Goal: Information Seeking & Learning: Learn about a topic

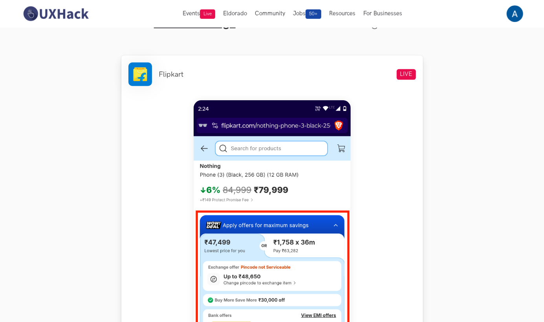
scroll to position [207, 0]
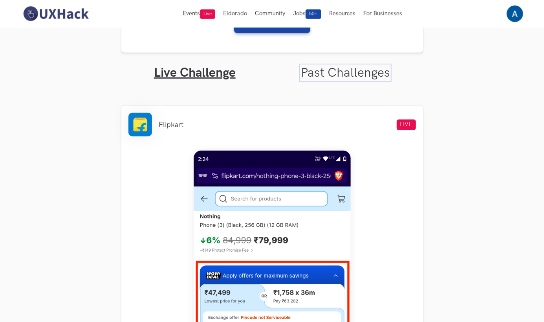
click at [316, 68] on link "Past Challenges" at bounding box center [345, 72] width 89 height 15
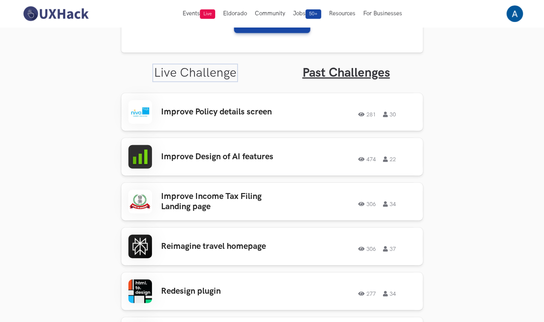
click at [205, 72] on link "Live Challenge" at bounding box center [195, 72] width 83 height 15
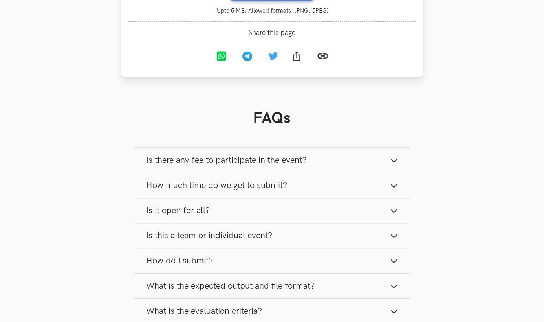
scroll to position [886, 0]
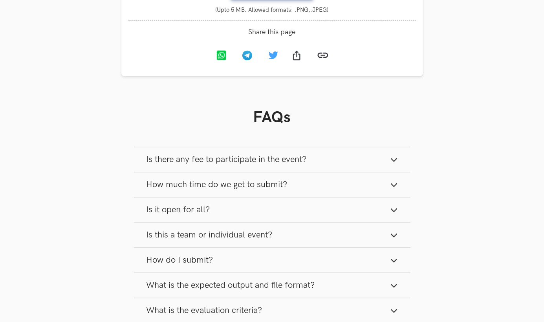
click at [204, 190] on span "How much time do we get to submit?" at bounding box center [217, 184] width 141 height 11
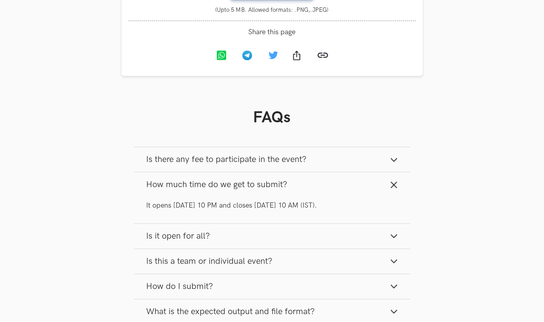
click at [185, 274] on button "Is this a team or individual event?" at bounding box center [272, 261] width 277 height 25
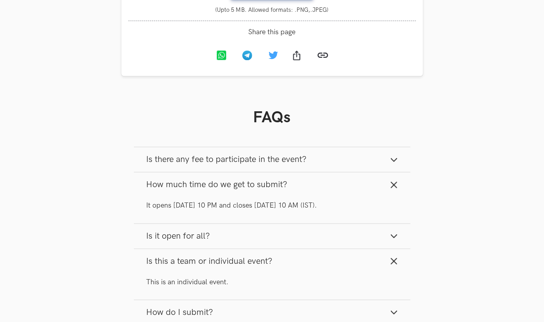
click at [196, 240] on span "Is it open for all?" at bounding box center [179, 236] width 64 height 11
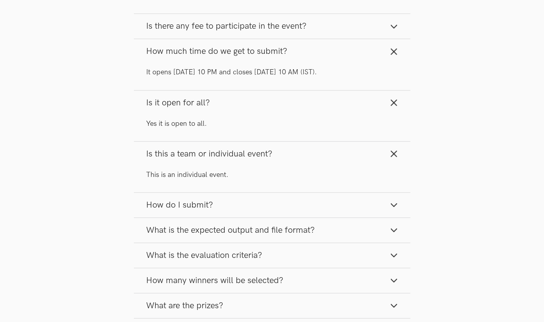
scroll to position [1020, 0]
click at [209, 285] on span "How many winners will be selected?" at bounding box center [215, 280] width 137 height 11
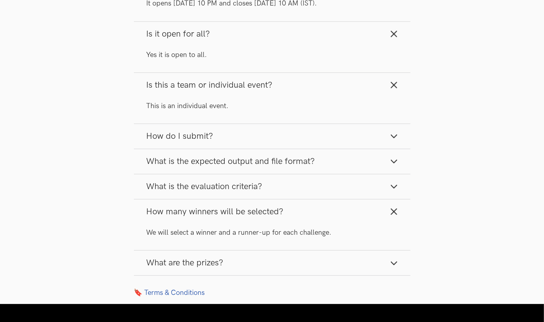
scroll to position [1089, 0]
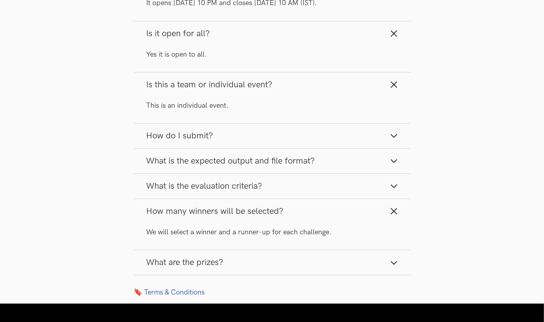
click at [198, 261] on button "What are the prizes?" at bounding box center [272, 262] width 277 height 25
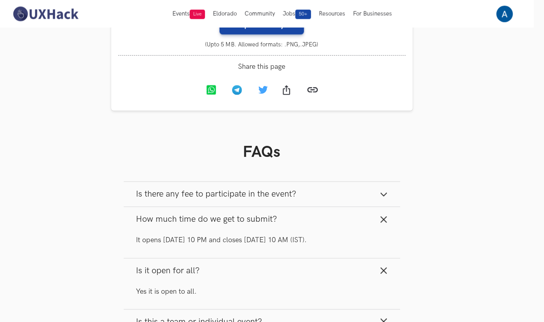
scroll to position [851, 10]
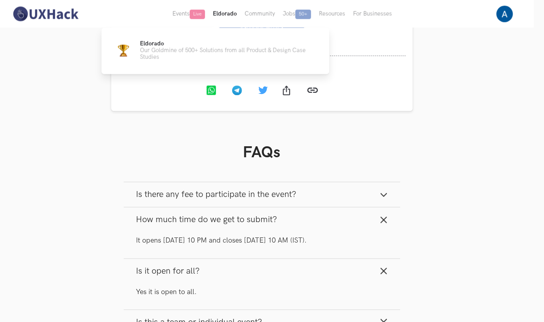
click at [230, 12] on button "Eldorado" at bounding box center [225, 14] width 32 height 28
